Goal: Navigation & Orientation: Find specific page/section

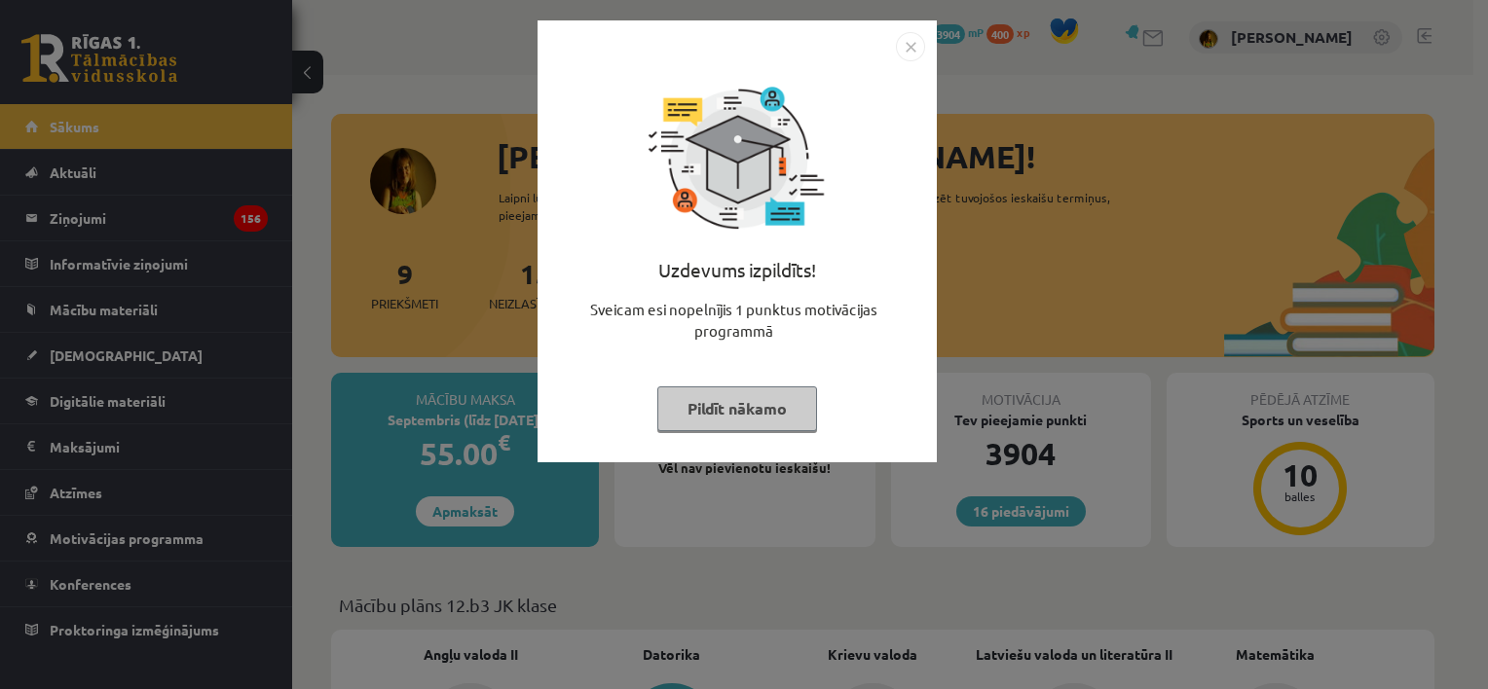
click at [915, 53] on img "Close" at bounding box center [910, 46] width 29 height 29
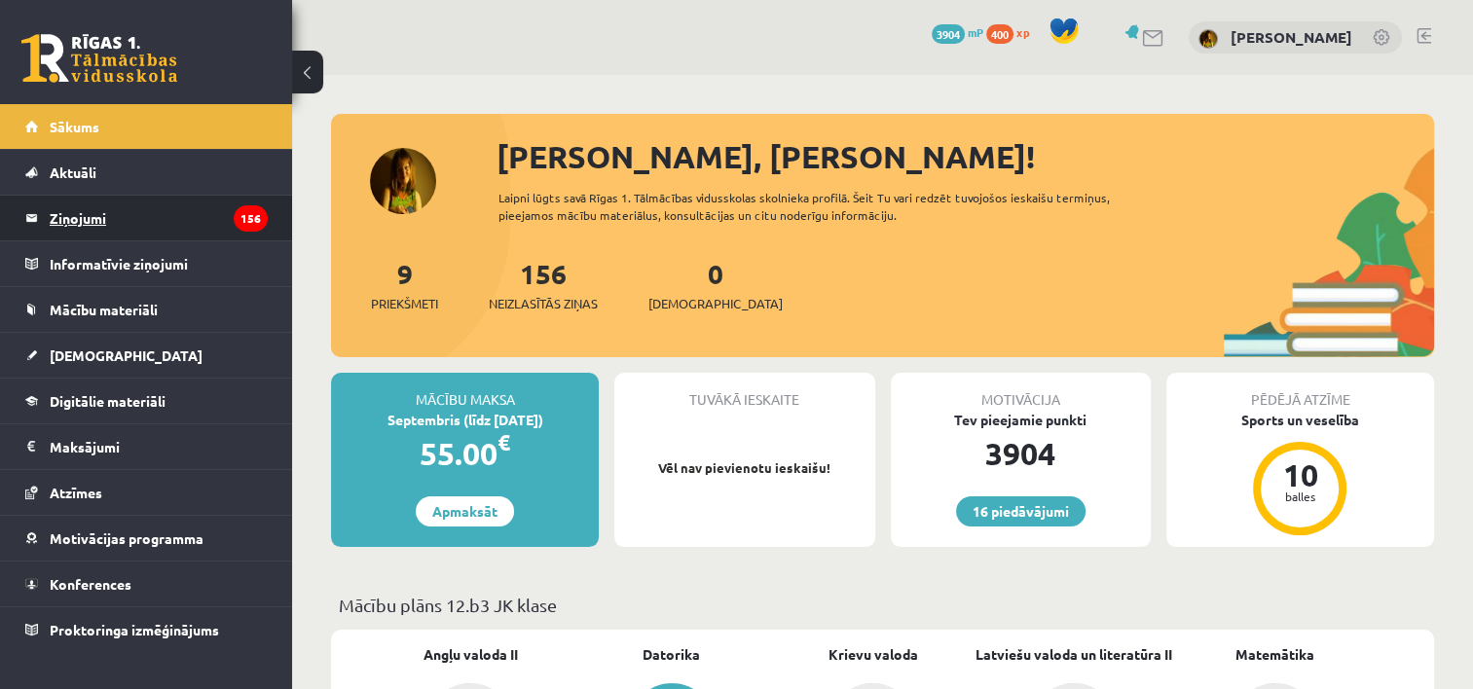
click at [97, 229] on legend "Ziņojumi 156" at bounding box center [159, 218] width 218 height 45
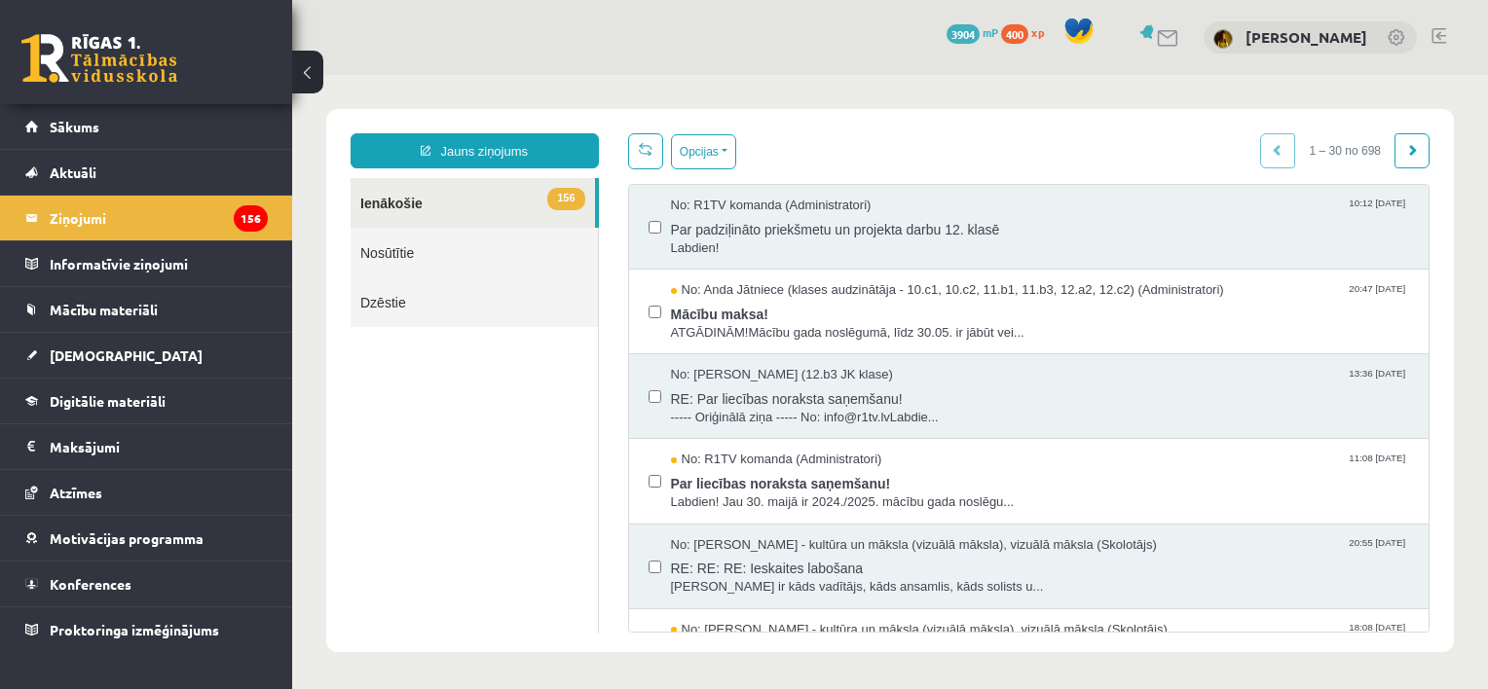
click at [140, 66] on link at bounding box center [99, 58] width 156 height 49
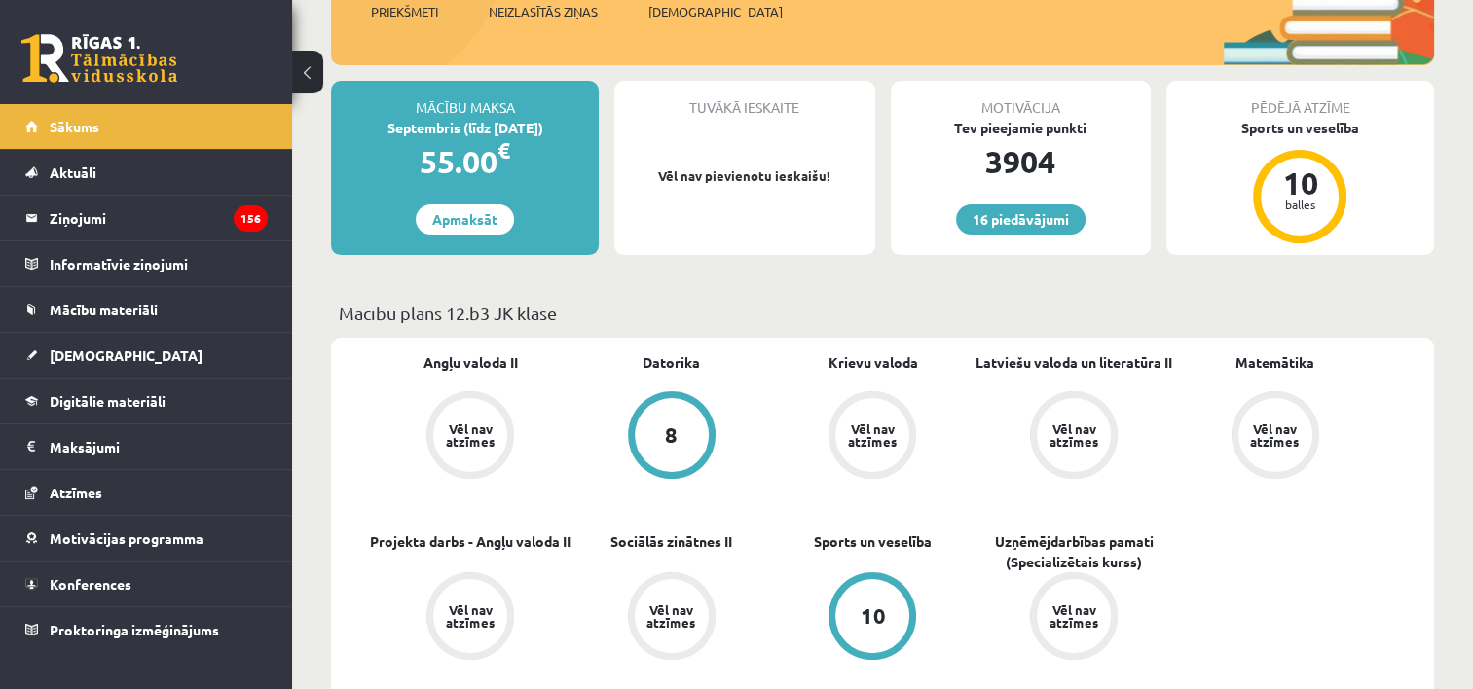
scroll to position [584, 0]
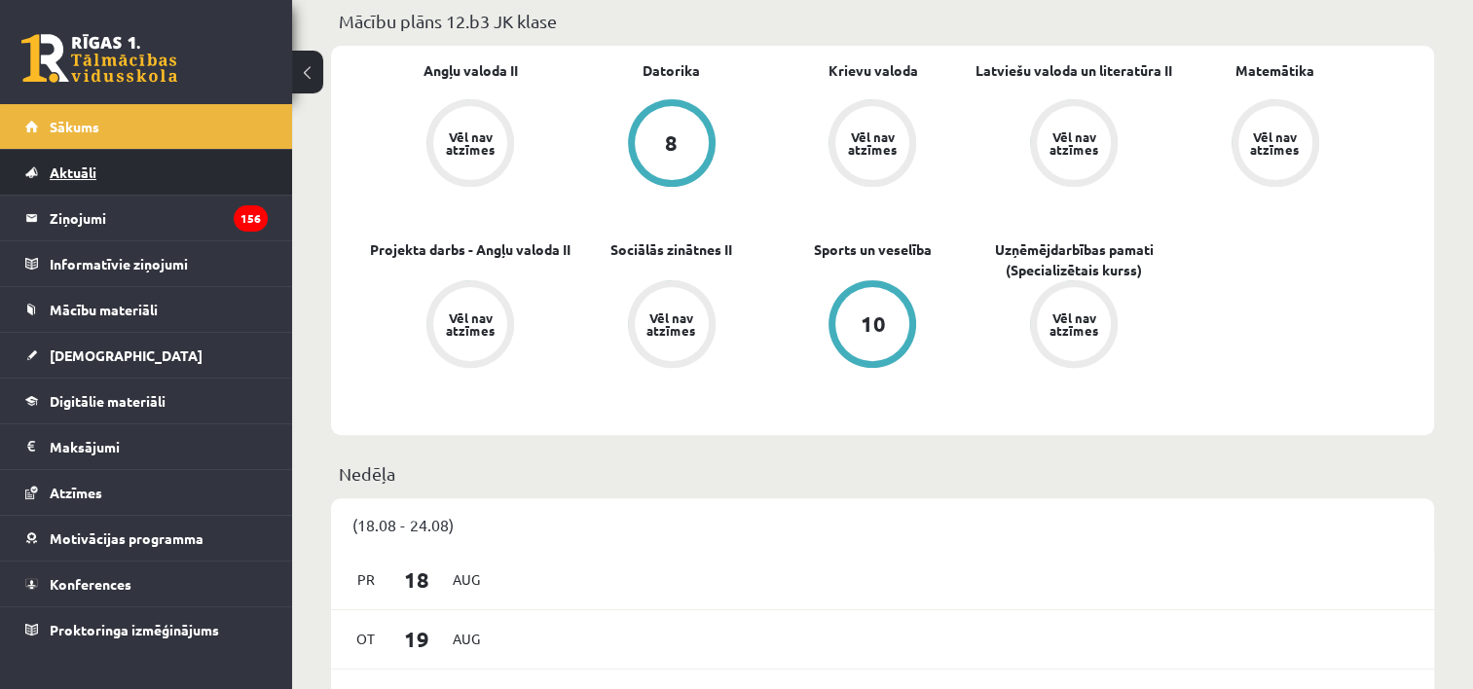
click at [80, 167] on span "Aktuāli" at bounding box center [73, 173] width 47 height 18
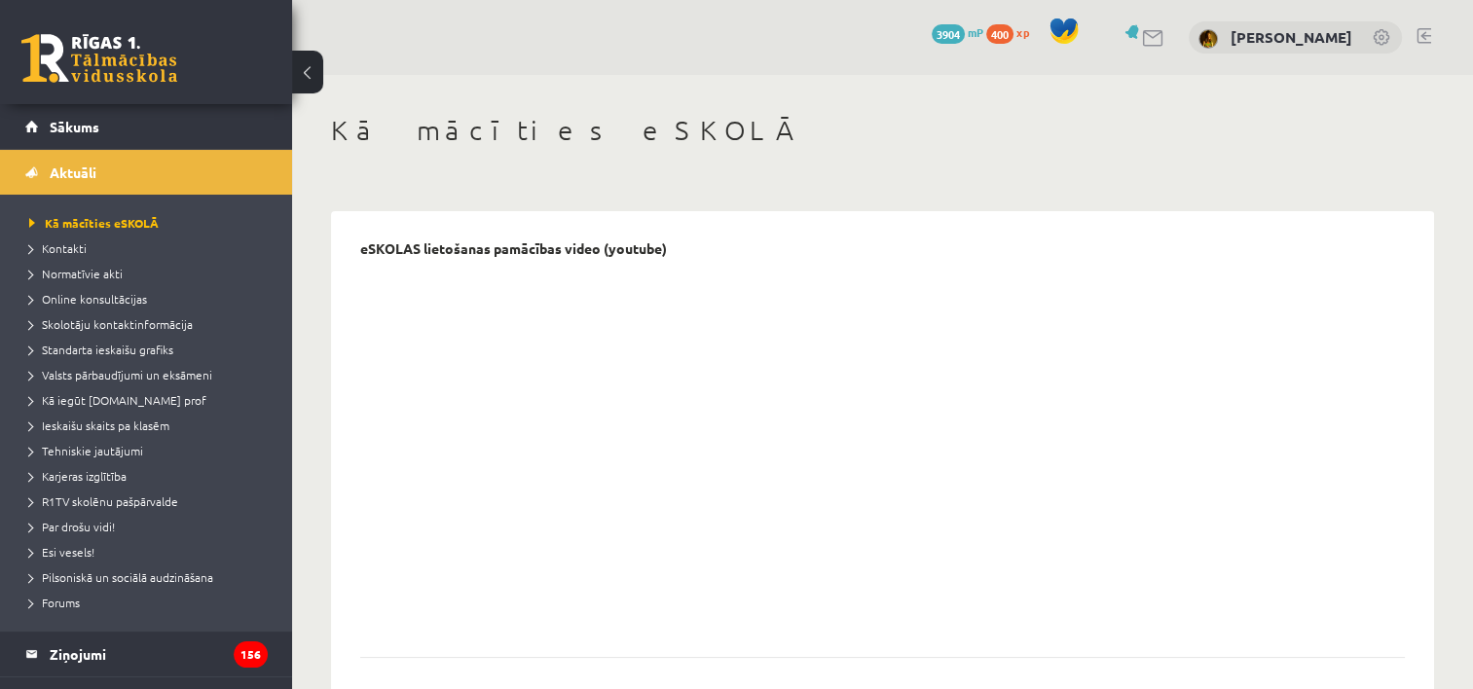
click at [1014, 39] on span "400" at bounding box center [999, 33] width 27 height 19
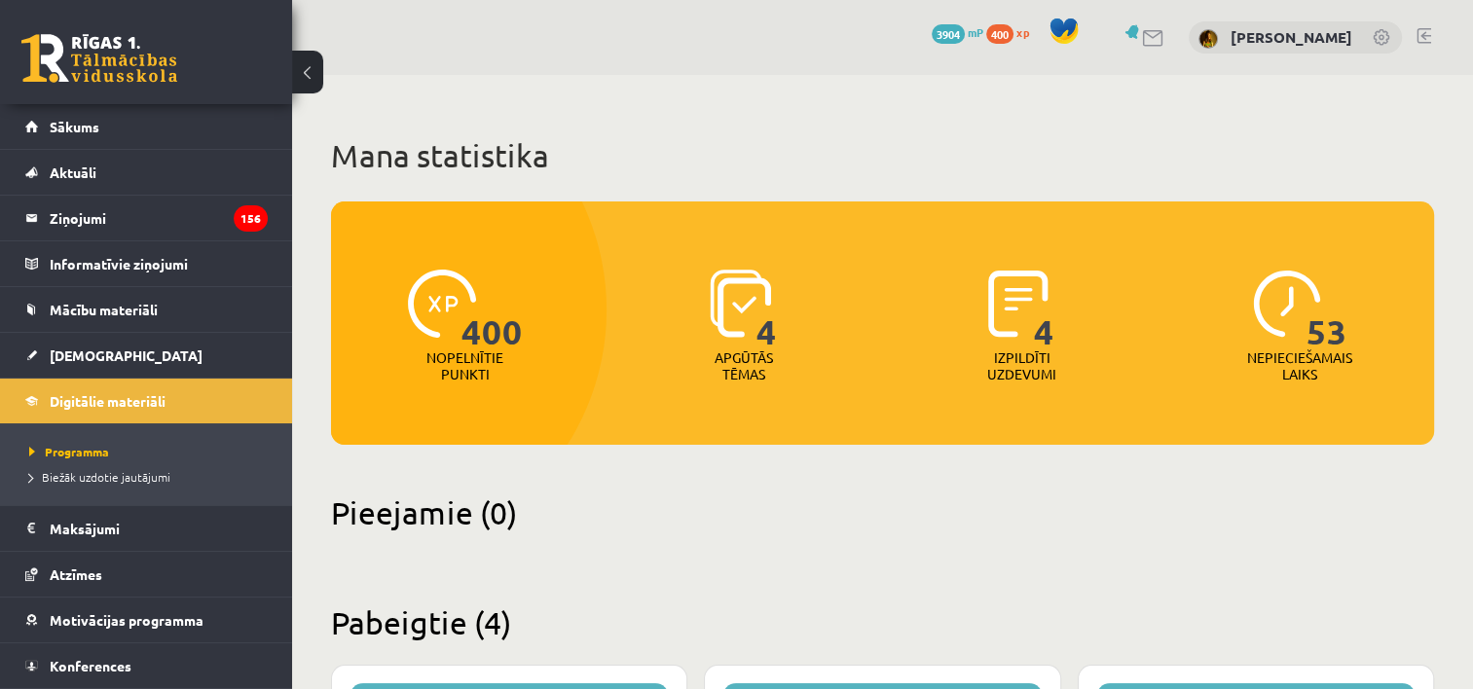
click at [965, 27] on span "3904" at bounding box center [948, 33] width 33 height 19
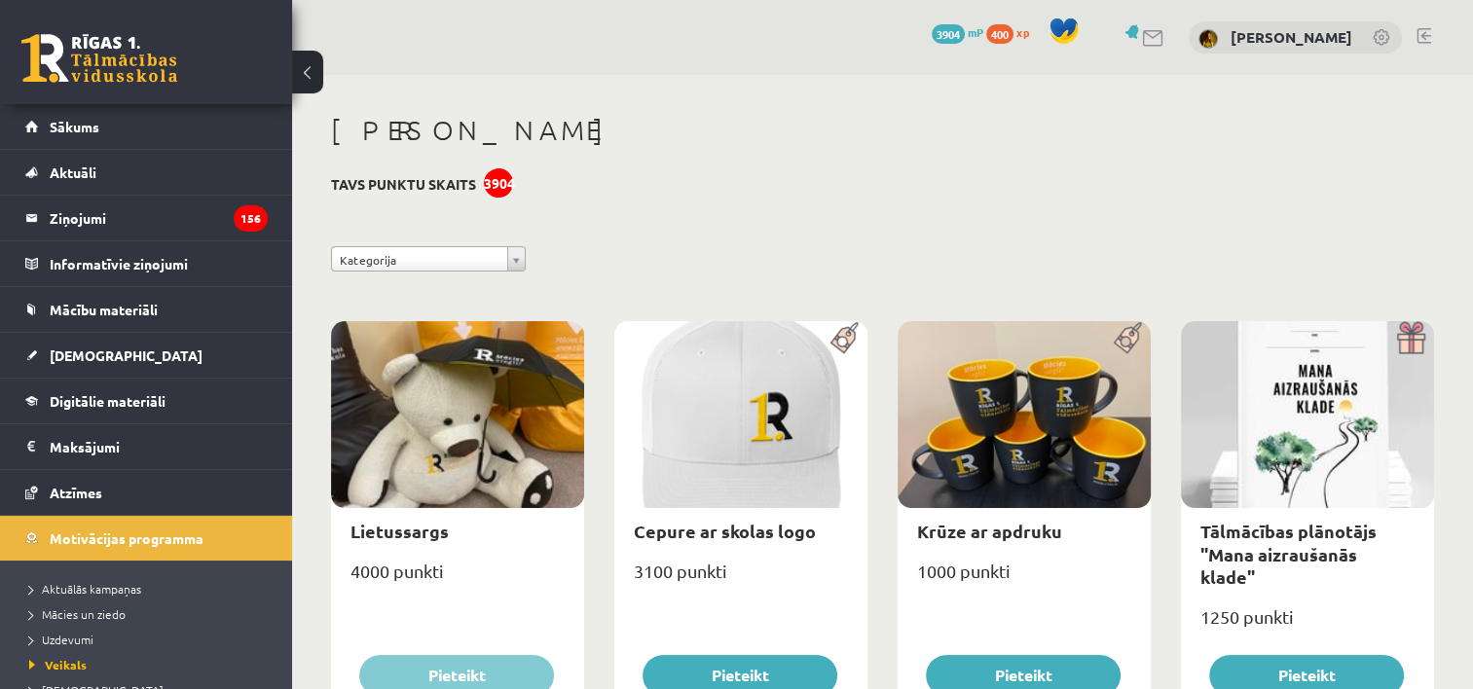
click at [1426, 32] on link at bounding box center [1424, 36] width 15 height 16
